Goal: Information Seeking & Learning: Compare options

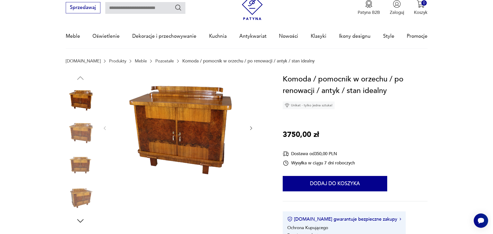
scroll to position [51, 0]
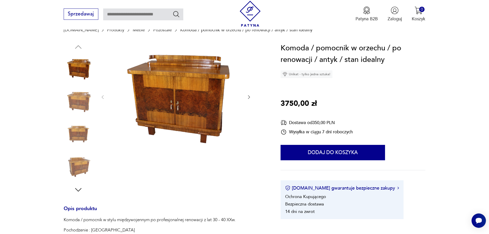
click at [171, 101] on img at bounding box center [176, 96] width 129 height 109
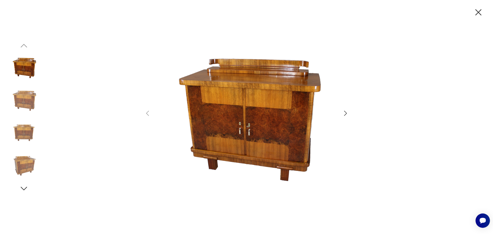
click at [345, 114] on icon "button" at bounding box center [345, 113] width 7 height 7
click at [347, 113] on icon "button" at bounding box center [345, 113] width 7 height 7
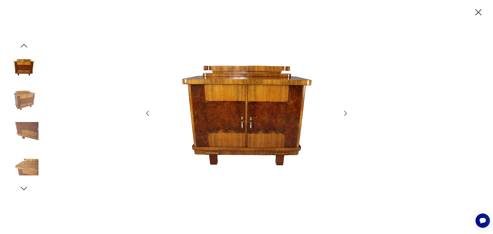
click at [347, 112] on icon "button" at bounding box center [345, 113] width 7 height 7
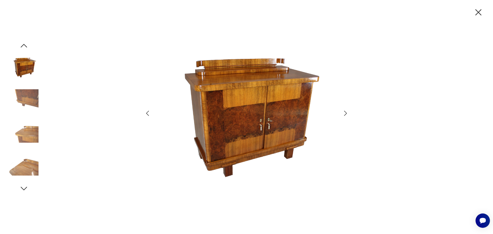
click at [344, 113] on icon "button" at bounding box center [345, 113] width 7 height 7
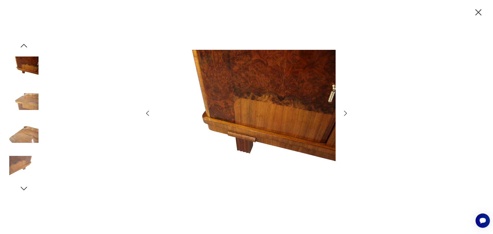
click at [344, 113] on icon "button" at bounding box center [345, 113] width 7 height 7
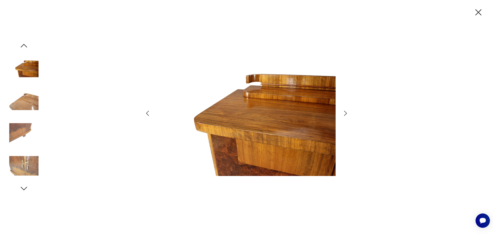
click at [345, 114] on icon "button" at bounding box center [345, 113] width 7 height 7
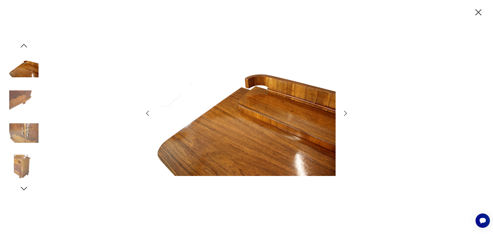
click at [344, 114] on icon "button" at bounding box center [345, 113] width 7 height 7
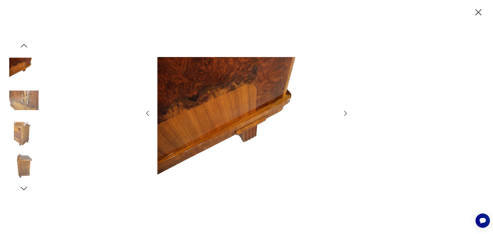
click at [344, 113] on icon "button" at bounding box center [345, 113] width 7 height 7
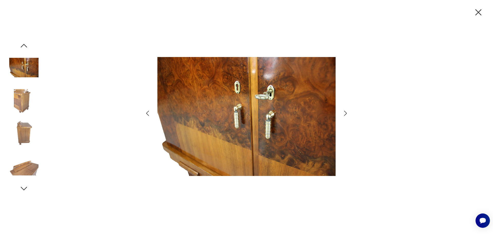
click at [344, 113] on icon "button" at bounding box center [345, 113] width 7 height 7
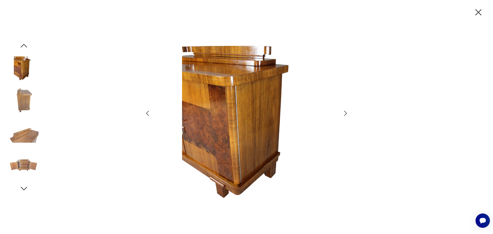
click at [344, 113] on icon "button" at bounding box center [345, 113] width 7 height 7
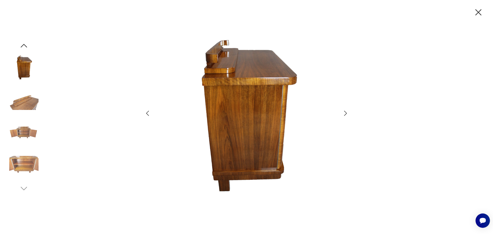
click at [344, 113] on icon "button" at bounding box center [345, 113] width 7 height 7
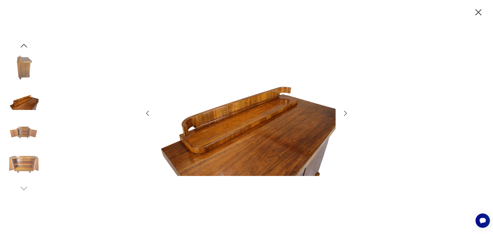
click at [344, 113] on icon "button" at bounding box center [345, 113] width 7 height 7
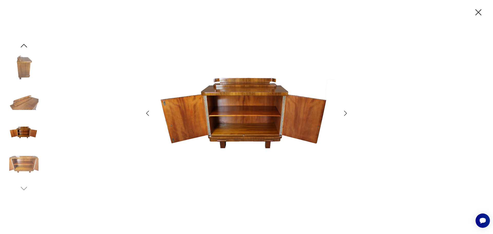
click at [344, 113] on icon "button" at bounding box center [345, 113] width 7 height 7
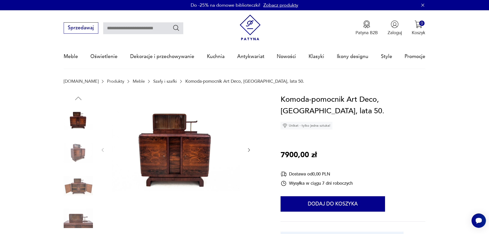
click at [186, 148] on img at bounding box center [176, 150] width 129 height 112
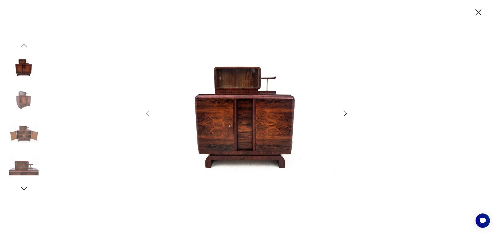
click at [346, 112] on icon "button" at bounding box center [345, 113] width 7 height 7
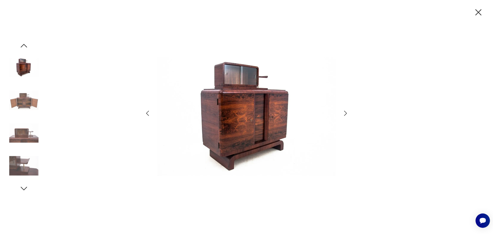
click at [346, 112] on icon "button" at bounding box center [345, 113] width 3 height 5
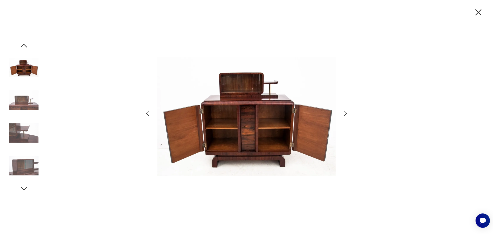
click at [346, 112] on icon "button" at bounding box center [345, 113] width 3 height 5
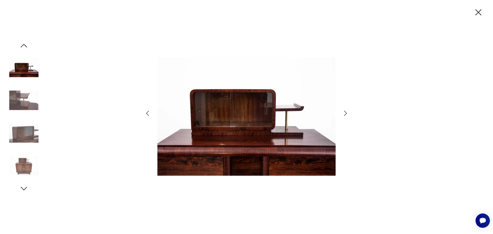
click at [346, 112] on icon "button" at bounding box center [345, 113] width 3 height 5
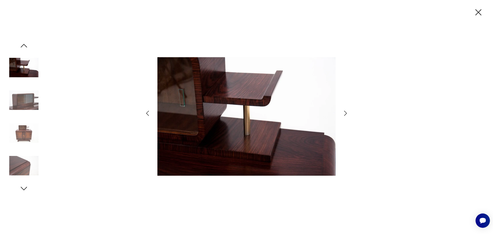
click at [346, 112] on icon "button" at bounding box center [345, 113] width 3 height 5
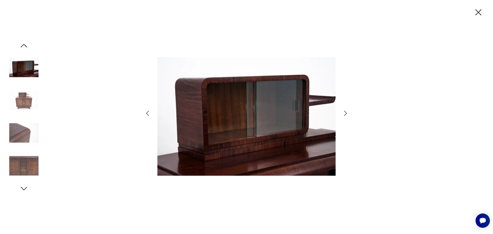
click at [346, 112] on icon "button" at bounding box center [345, 113] width 3 height 5
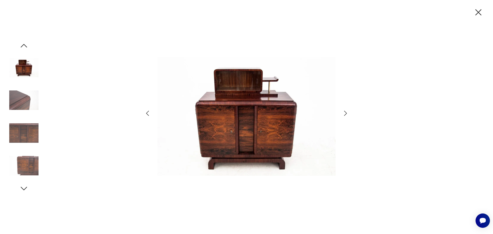
click at [346, 112] on icon "button" at bounding box center [345, 113] width 3 height 5
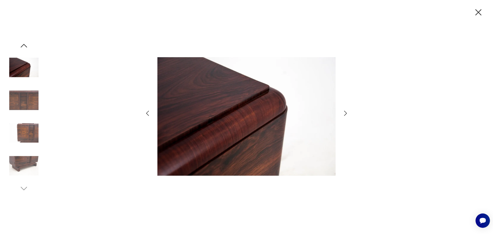
click at [346, 112] on icon "button" at bounding box center [345, 113] width 3 height 5
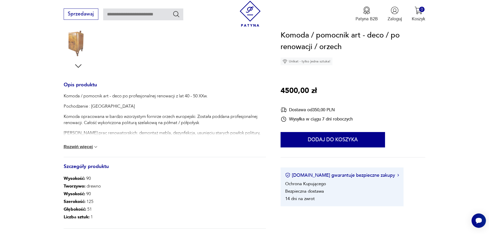
scroll to position [205, 0]
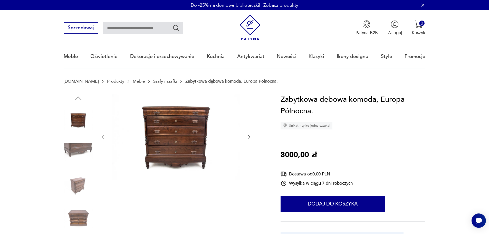
click at [176, 145] on img at bounding box center [176, 137] width 129 height 86
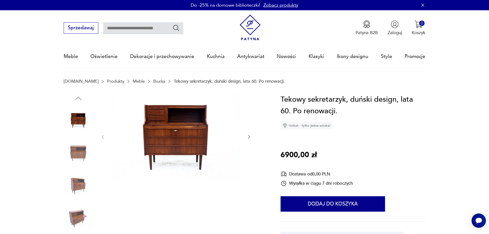
click at [197, 132] on img at bounding box center [176, 137] width 129 height 86
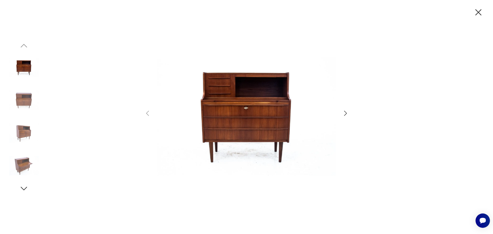
click at [343, 114] on icon "button" at bounding box center [345, 113] width 7 height 7
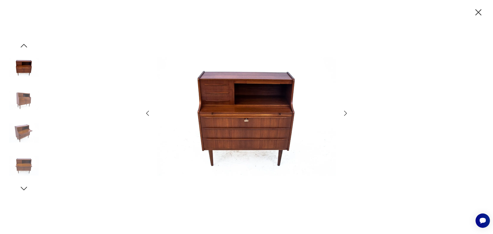
click at [343, 114] on icon "button" at bounding box center [345, 113] width 7 height 7
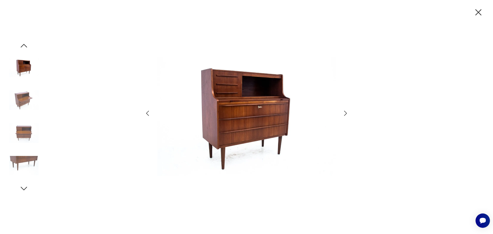
click at [343, 114] on icon "button" at bounding box center [345, 113] width 7 height 7
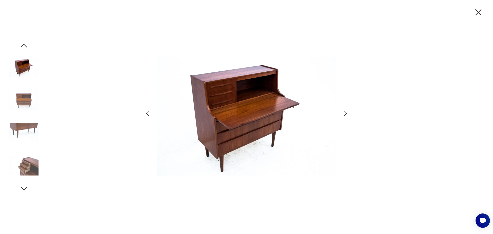
click at [343, 114] on icon "button" at bounding box center [345, 113] width 7 height 7
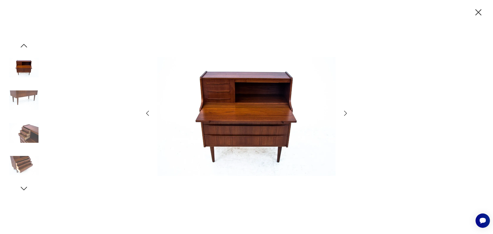
click at [343, 114] on icon "button" at bounding box center [345, 113] width 7 height 7
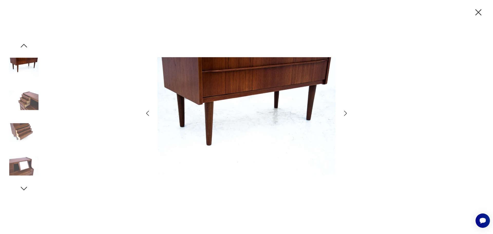
click at [343, 114] on icon "button" at bounding box center [345, 113] width 7 height 7
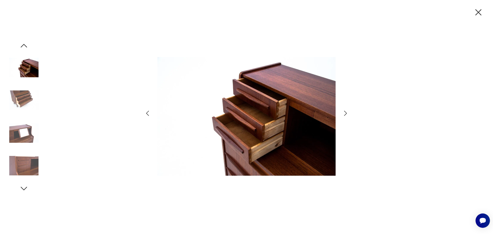
click at [343, 114] on icon "button" at bounding box center [345, 113] width 7 height 7
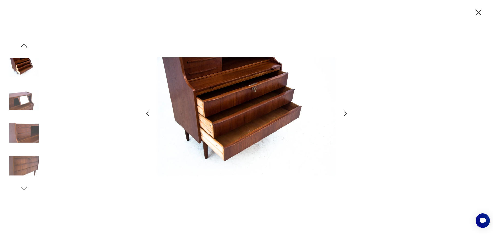
click at [343, 114] on icon "button" at bounding box center [345, 113] width 7 height 7
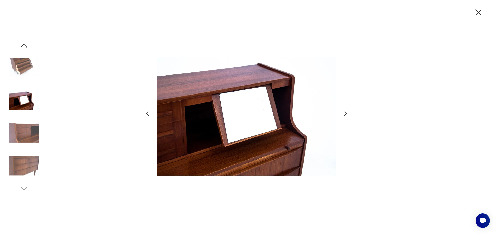
click at [343, 114] on icon "button" at bounding box center [345, 113] width 7 height 7
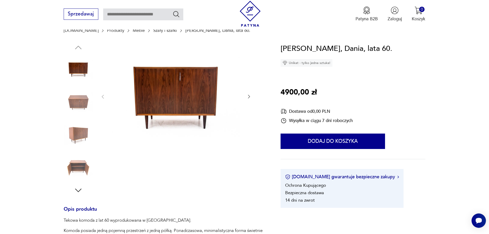
scroll to position [51, 0]
